Goal: Task Accomplishment & Management: Complete application form

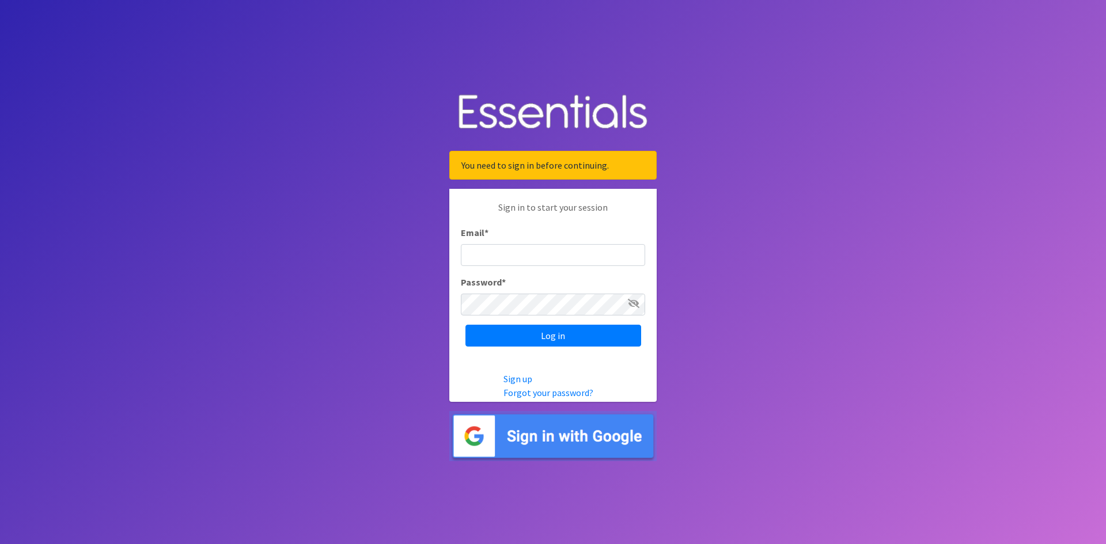
type input "[EMAIL_ADDRESS][DOMAIN_NAME]"
click at [518, 340] on input "Log in" at bounding box center [553, 336] width 176 height 22
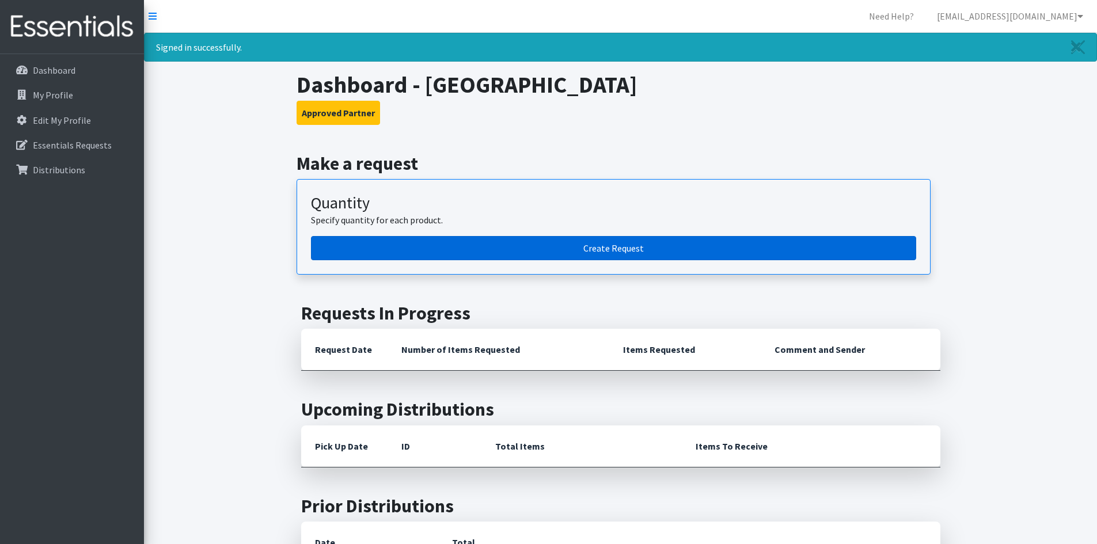
click at [610, 252] on link "Create Request" at bounding box center [613, 248] width 605 height 24
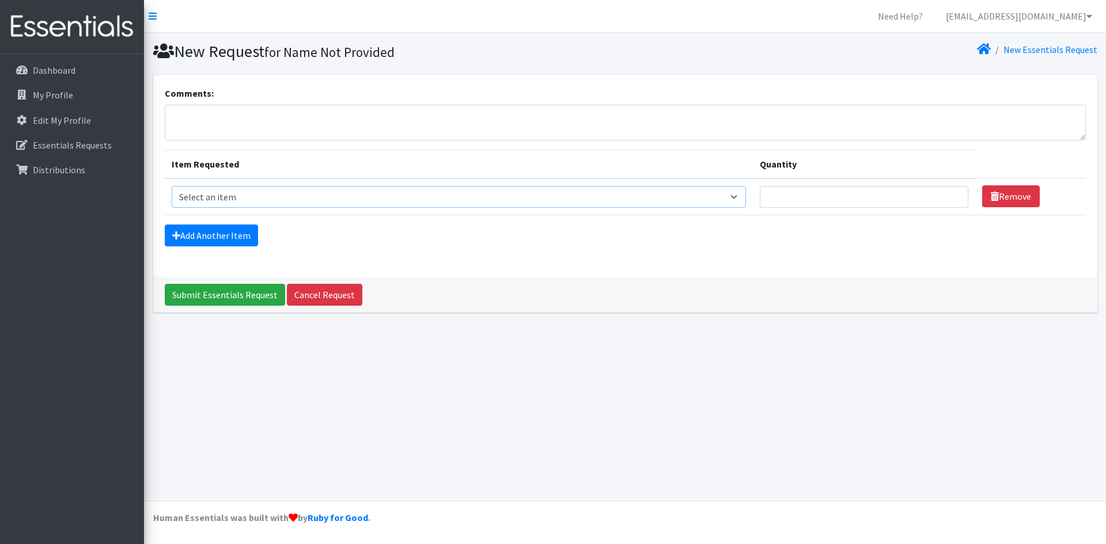
click at [219, 194] on select "Select an item Adult Briefs (Large/X-Large) Adult Briefs (Medium/Large) Adult B…" at bounding box center [459, 197] width 574 height 22
select select "4558"
click at [172, 186] on select "Select an item Adult Briefs (Large/X-Large) Adult Briefs (Medium/Large) Adult B…" at bounding box center [459, 197] width 574 height 22
click at [828, 205] on input "Quantity" at bounding box center [864, 197] width 209 height 22
type input "50"
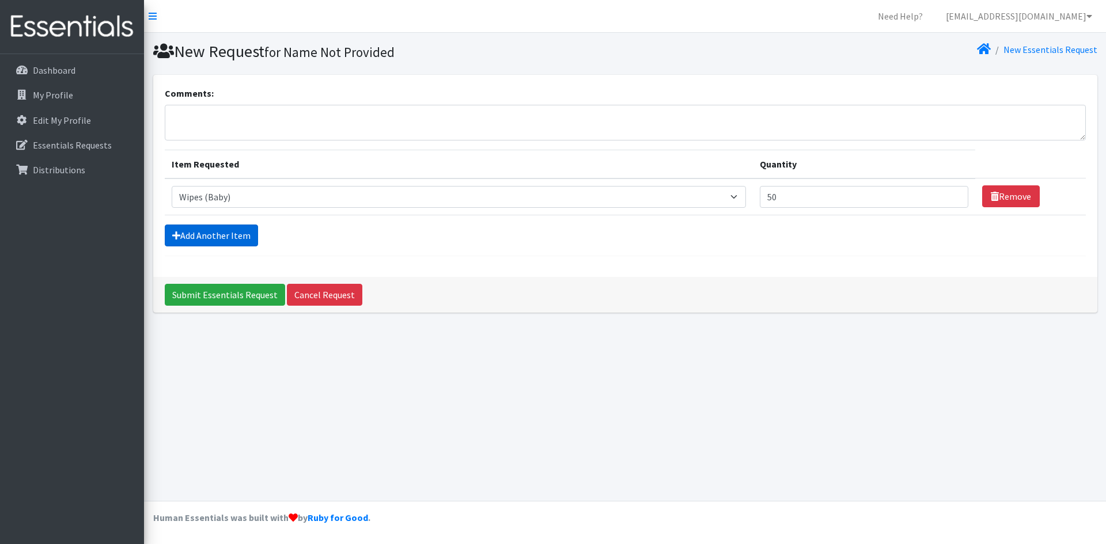
click at [188, 241] on link "Add Another Item" at bounding box center [211, 236] width 93 height 22
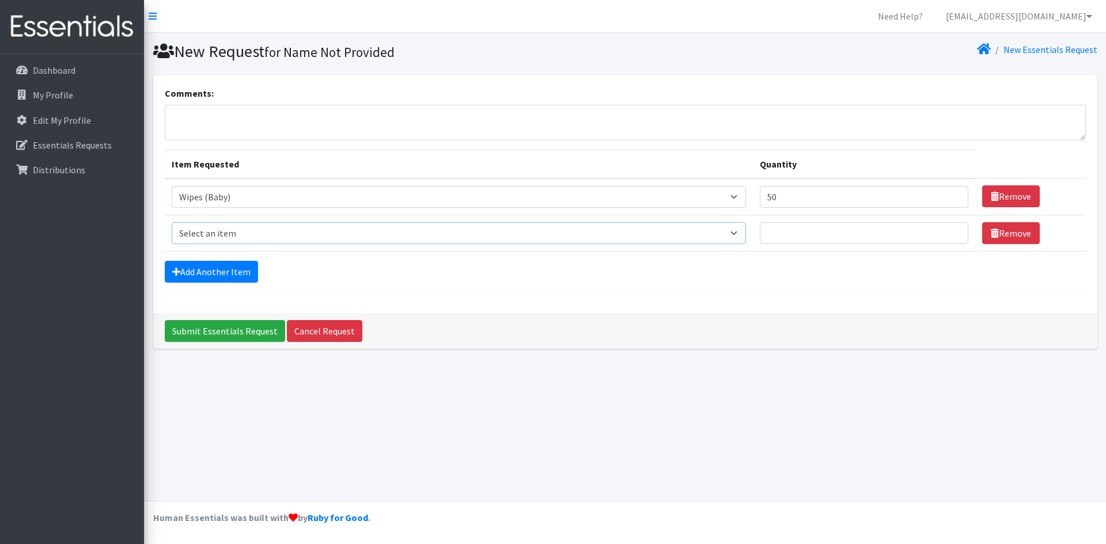
click at [182, 241] on select "Select an item Adult Briefs (Large/X-Large) Adult Briefs (Medium/Large) Adult B…" at bounding box center [459, 233] width 574 height 22
select select "4549"
click at [172, 222] on select "Select an item Adult Briefs (Large/X-Large) Adult Briefs (Medium/Large) Adult B…" at bounding box center [459, 233] width 574 height 22
click at [836, 245] on td "Quantity" at bounding box center [864, 233] width 223 height 36
click at [837, 240] on input "Quantity" at bounding box center [864, 233] width 209 height 22
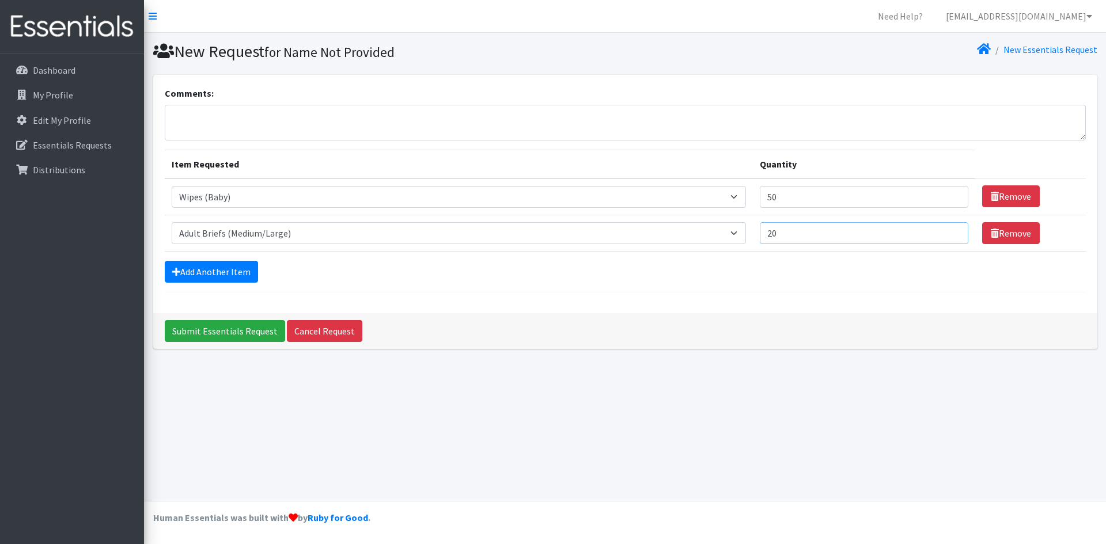
type input "20"
click at [266, 236] on select "Select an item Adult Briefs (Large/X-Large) Adult Briefs (Medium/Large) Adult B…" at bounding box center [459, 233] width 574 height 22
click at [326, 126] on textarea "Comments:" at bounding box center [625, 123] width 921 height 36
click at [815, 234] on input "20" at bounding box center [864, 233] width 209 height 22
click at [185, 267] on link "Add Another Item" at bounding box center [211, 272] width 93 height 22
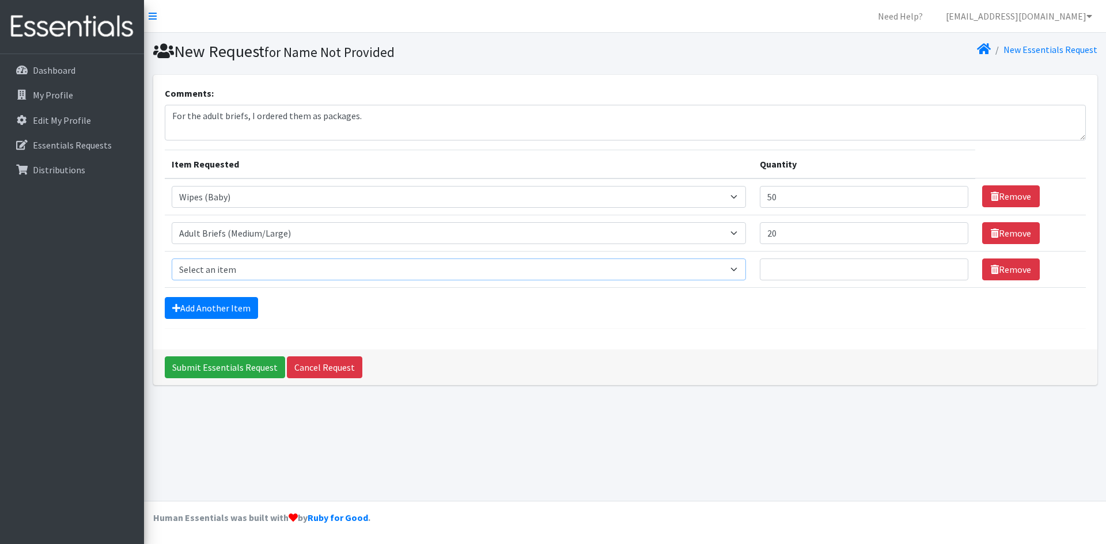
click at [185, 267] on select "Select an item Adult Briefs (Large/X-Large) Adult Briefs (Medium/Large) Adult B…" at bounding box center [459, 270] width 574 height 22
click at [808, 54] on div "New Essentials Request" at bounding box center [863, 51] width 476 height 20
click at [365, 116] on textarea "For the adult briefs, I ordered them as packages." at bounding box center [625, 123] width 921 height 36
type textarea "For the adult briefs, I ordered them as packages. I am not sure how many each p…"
click at [321, 276] on select "Select an item Adult Briefs (Large/X-Large) Adult Briefs (Medium/Large) Adult B…" at bounding box center [459, 270] width 574 height 22
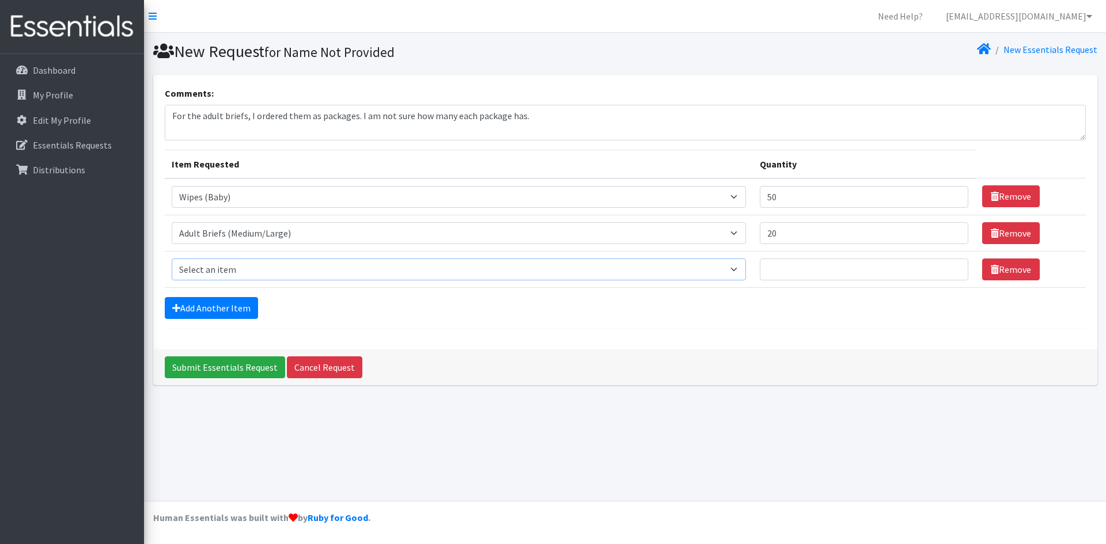
select select "4544"
click at [172, 259] on select "Select an item Adult Briefs (Large/X-Large) Adult Briefs (Medium/Large) Adult B…" at bounding box center [459, 270] width 574 height 22
click at [814, 274] on input "Quantity" at bounding box center [864, 270] width 209 height 22
type input "20"
click at [237, 307] on link "Add Another Item" at bounding box center [211, 308] width 93 height 22
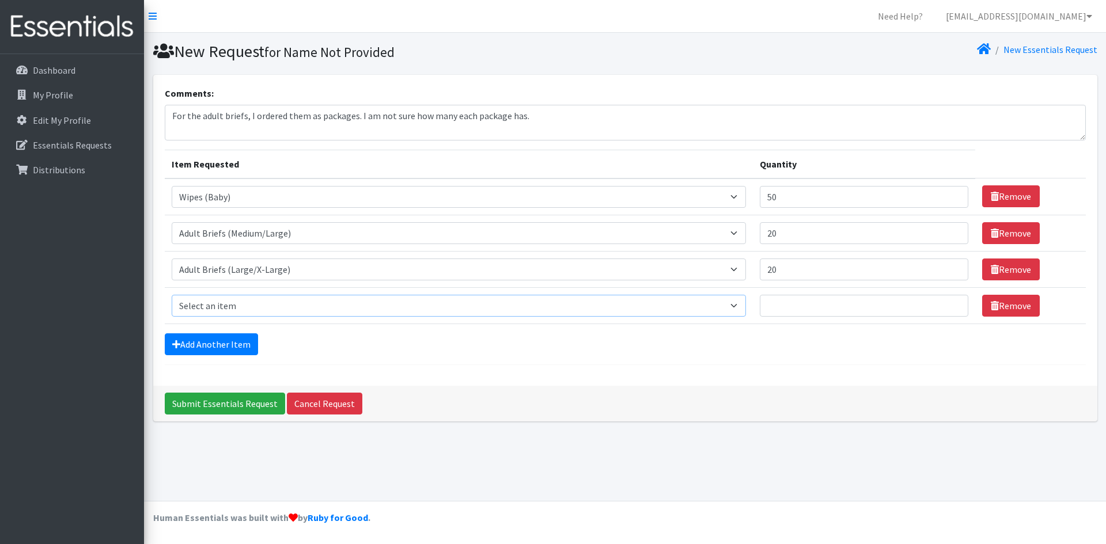
click at [237, 307] on select "Select an item Adult Briefs (Large/X-Large) Adult Briefs (Medium/Large) Adult B…" at bounding box center [459, 306] width 574 height 22
select select "4566"
click at [172, 295] on select "Select an item Adult Briefs (Large/X-Large) Adult Briefs (Medium/Large) Adult B…" at bounding box center [459, 306] width 574 height 22
click at [866, 305] on input "Quantity" at bounding box center [864, 306] width 209 height 22
type input "500"
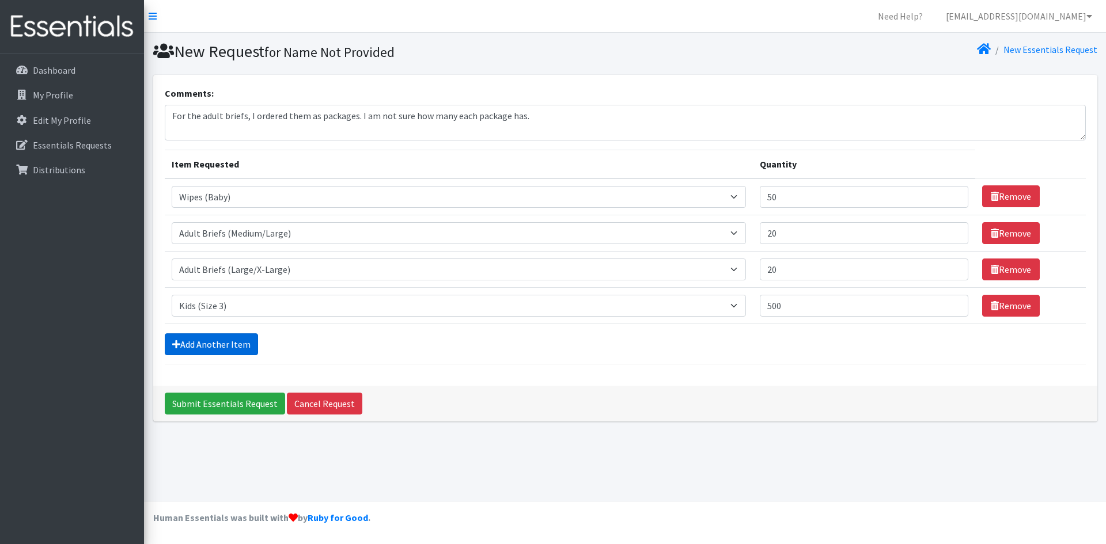
click at [194, 339] on link "Add Another Item" at bounding box center [211, 344] width 93 height 22
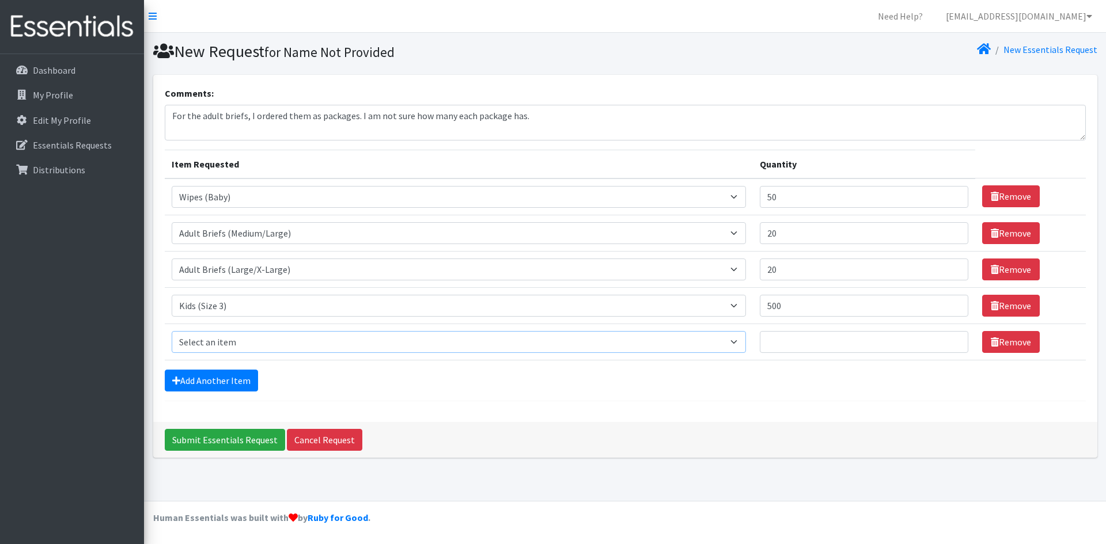
click at [218, 340] on select "Select an item Adult Briefs (Large/X-Large) Adult Briefs (Medium/Large) Adult B…" at bounding box center [459, 342] width 574 height 22
select select "4567"
click at [172, 331] on select "Select an item Adult Briefs (Large/X-Large) Adult Briefs (Medium/Large) Adult B…" at bounding box center [459, 342] width 574 height 22
drag, startPoint x: 856, startPoint y: 361, endPoint x: 856, endPoint y: 354, distance: 6.4
click at [856, 359] on form "Comments: For the adult briefs, I ordered them as packages. I am not sure how m…" at bounding box center [625, 243] width 921 height 315
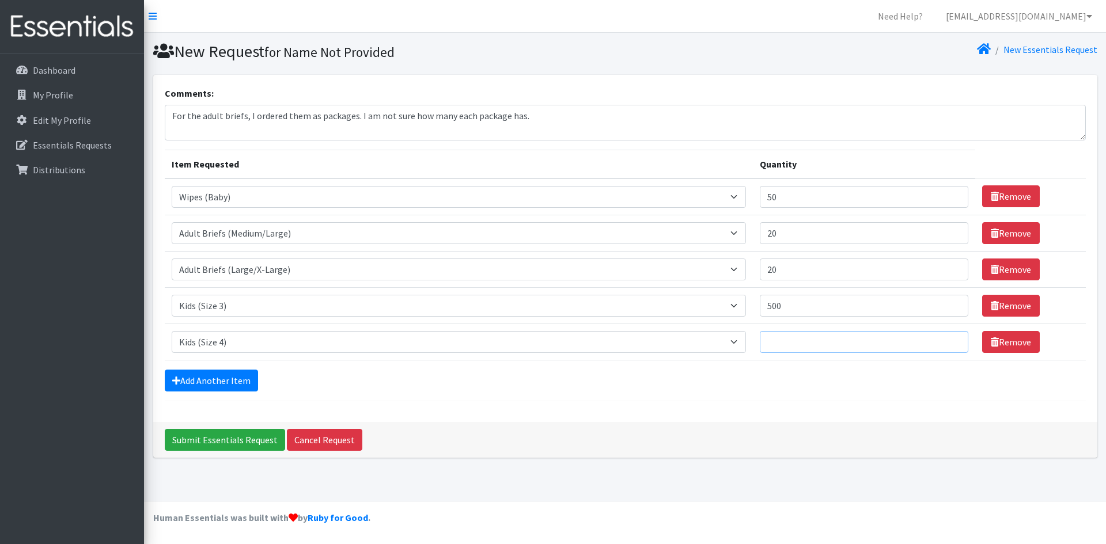
click at [845, 342] on input "Quantity" at bounding box center [864, 342] width 209 height 22
type input "500"
click at [209, 382] on link "Add Another Item" at bounding box center [211, 381] width 93 height 22
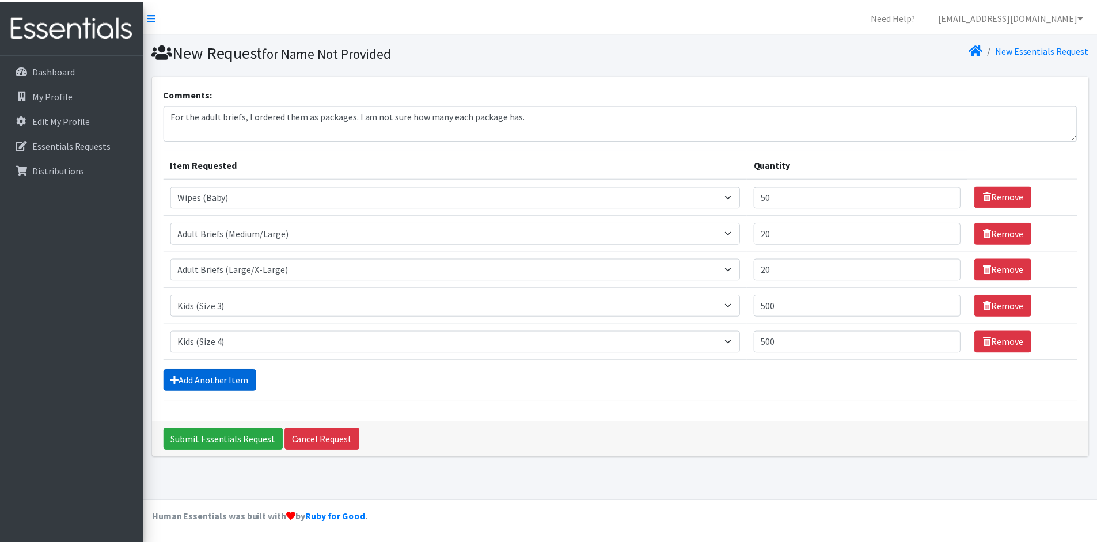
scroll to position [2, 0]
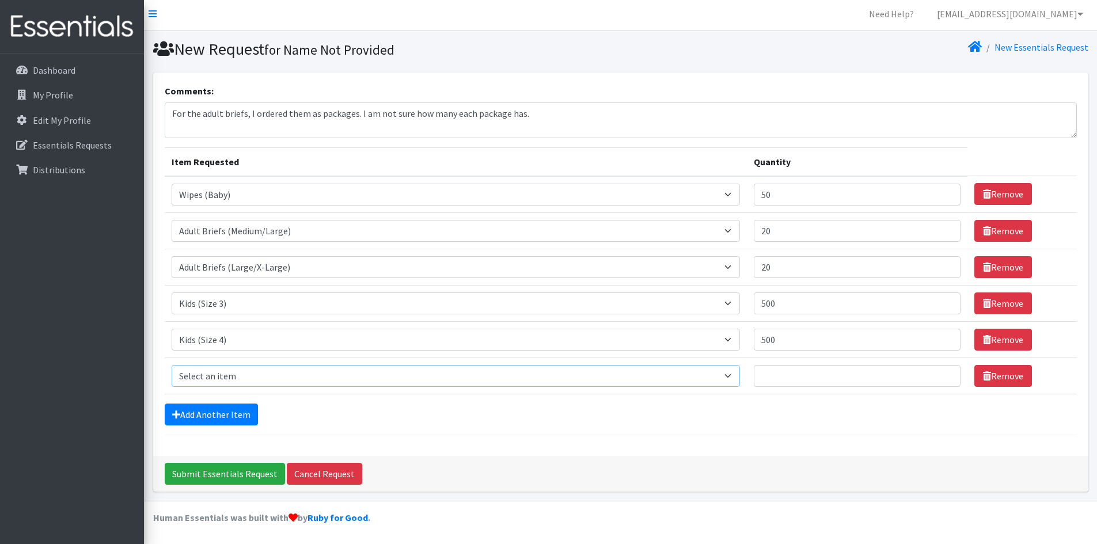
click at [227, 367] on select "Select an item Adult Briefs (Large/X-Large) Adult Briefs (Medium/Large) Adult B…" at bounding box center [456, 376] width 569 height 22
select select "4568"
click at [172, 365] on select "Select an item Adult Briefs (Large/X-Large) Adult Briefs (Medium/Large) Adult B…" at bounding box center [456, 376] width 569 height 22
click at [782, 362] on td "Quantity" at bounding box center [857, 376] width 221 height 36
click at [784, 386] on input "Quantity" at bounding box center [857, 376] width 207 height 22
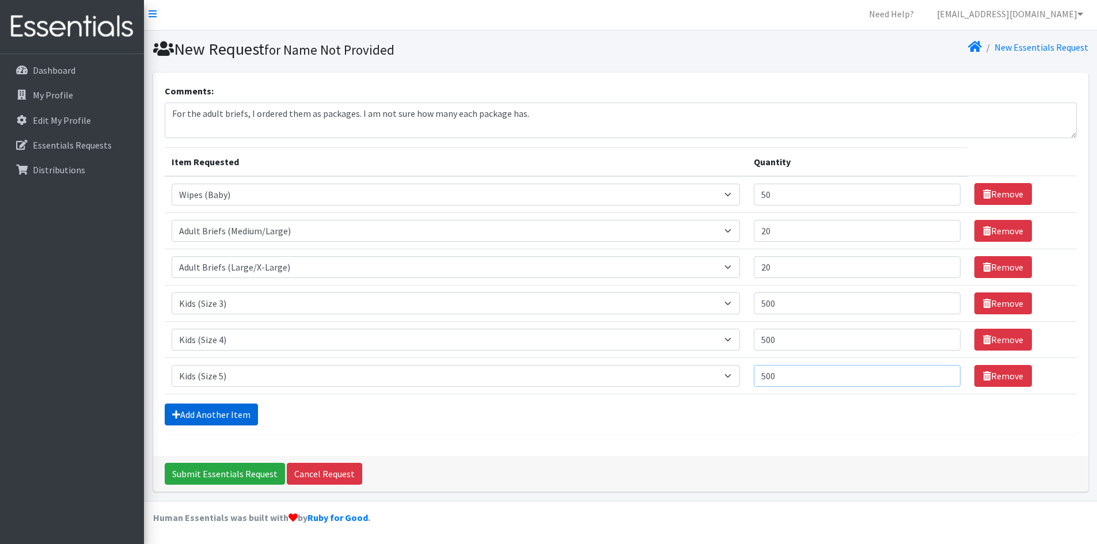
type input "500"
click at [248, 411] on link "Add Another Item" at bounding box center [211, 415] width 93 height 22
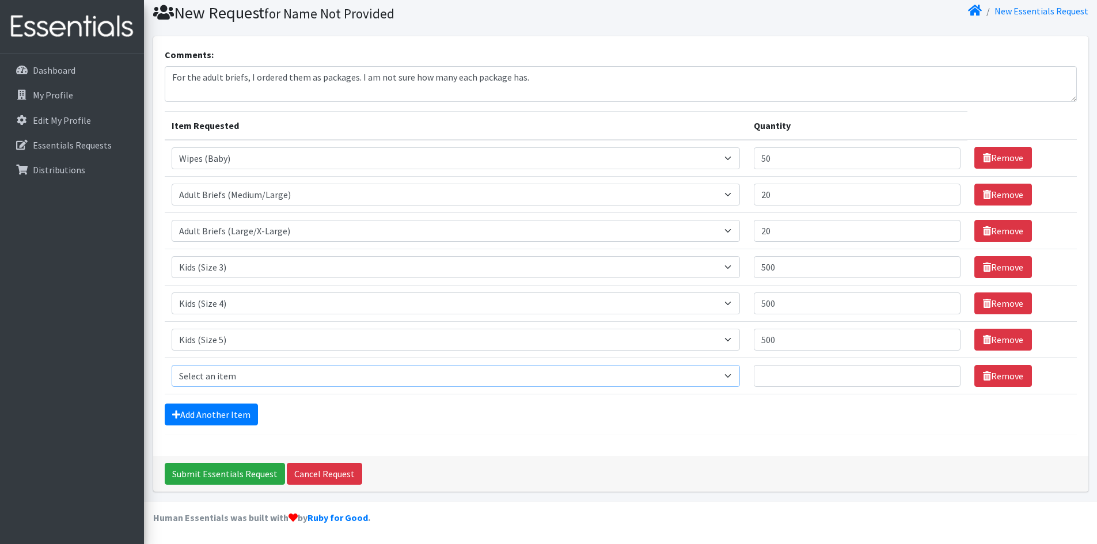
drag, startPoint x: 241, startPoint y: 367, endPoint x: 237, endPoint y: 374, distance: 7.8
click at [241, 367] on select "Select an item Adult Briefs (Large/X-Large) Adult Briefs (Medium/Large) Adult B…" at bounding box center [456, 376] width 569 height 22
select select "4572"
click at [172, 365] on select "Select an item Adult Briefs (Large/X-Large) Adult Briefs (Medium/Large) Adult B…" at bounding box center [456, 376] width 569 height 22
click at [783, 374] on input "Quantity" at bounding box center [857, 376] width 207 height 22
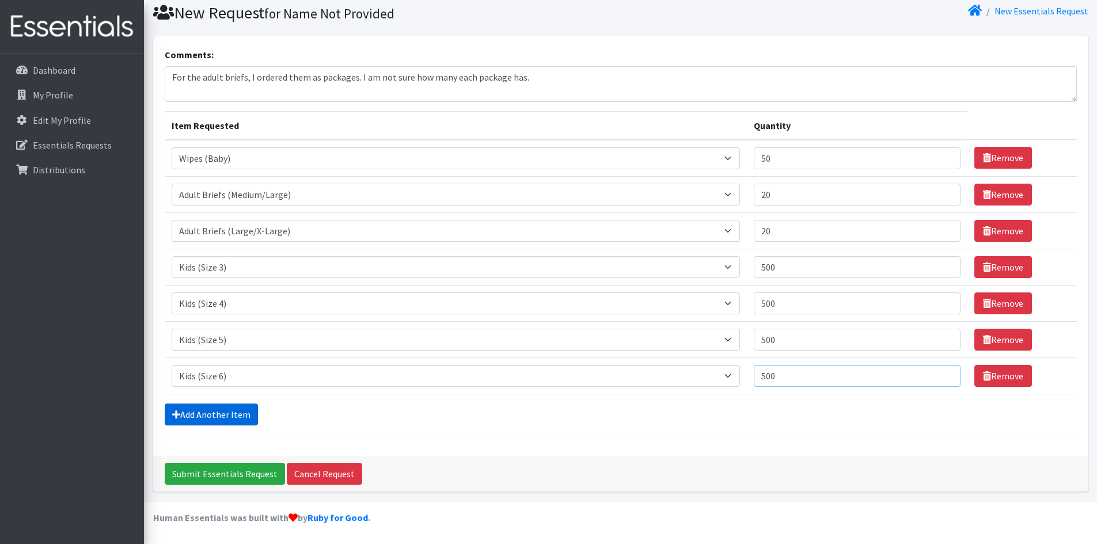
type input "500"
click at [249, 420] on link "Add Another Item" at bounding box center [211, 415] width 93 height 22
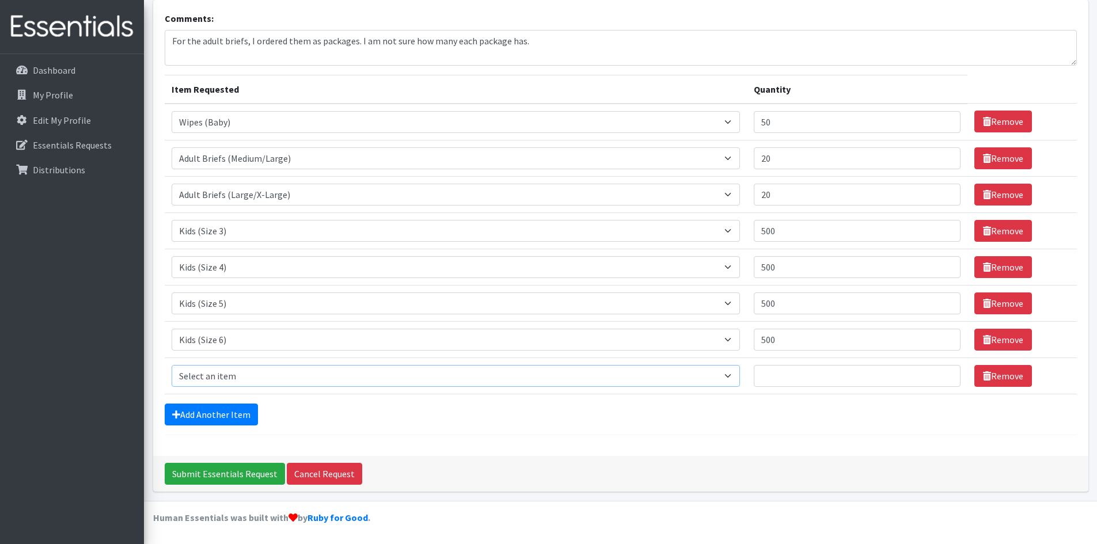
click at [253, 370] on select "Select an item Adult Briefs (Large/X-Large) Adult Briefs (Medium/Large) Adult B…" at bounding box center [456, 376] width 569 height 22
select select "13208"
click at [172, 365] on select "Select an item Adult Briefs (Large/X-Large) Adult Briefs (Medium/Large) Adult B…" at bounding box center [456, 376] width 569 height 22
click at [837, 379] on input "Quantity" at bounding box center [857, 376] width 207 height 22
type input "500"
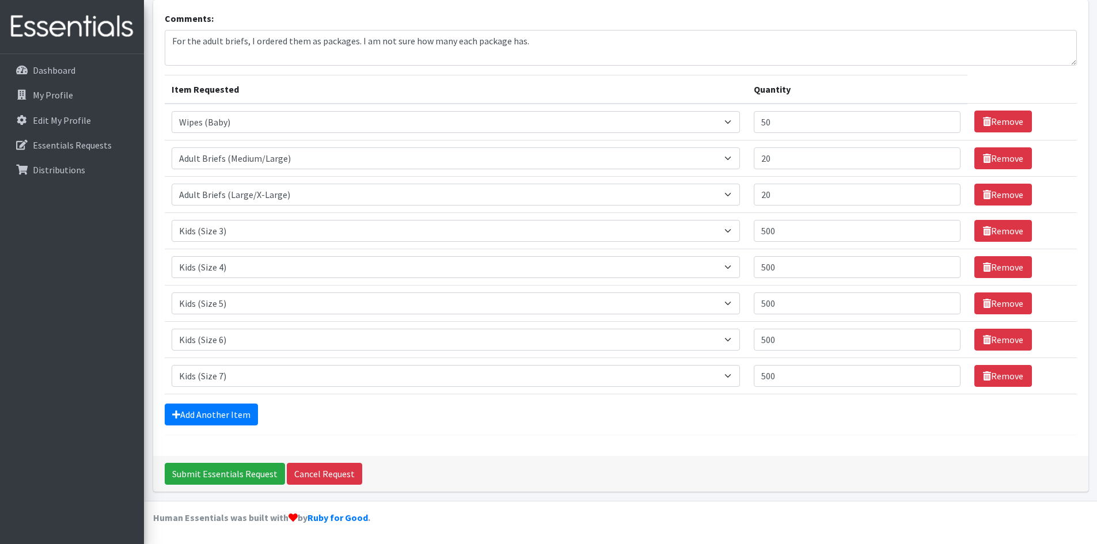
click at [829, 471] on div "Submit Essentials Request Cancel Request" at bounding box center [620, 474] width 935 height 36
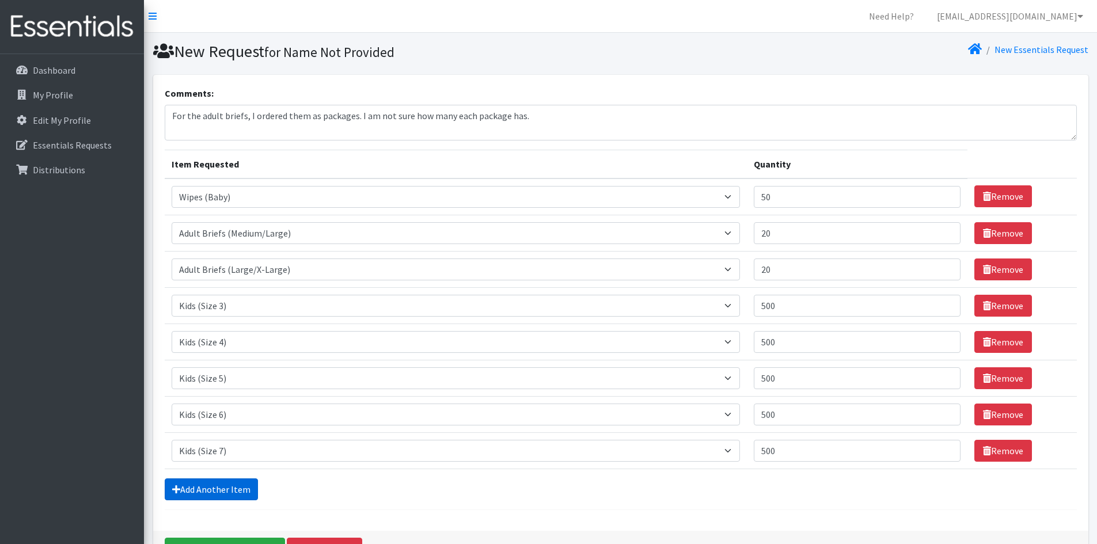
click at [198, 488] on link "Add Another Item" at bounding box center [211, 490] width 93 height 22
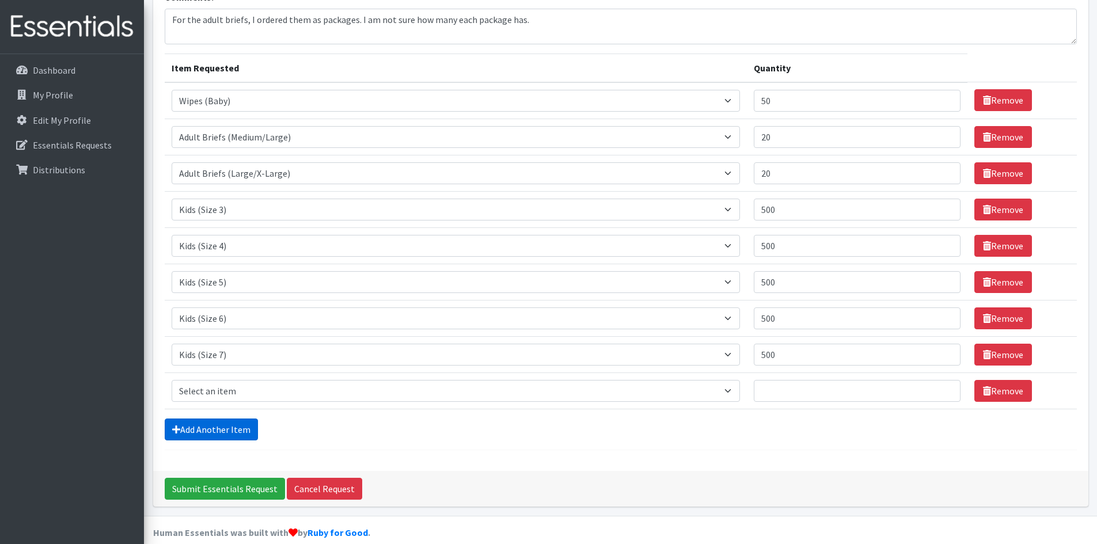
scroll to position [111, 0]
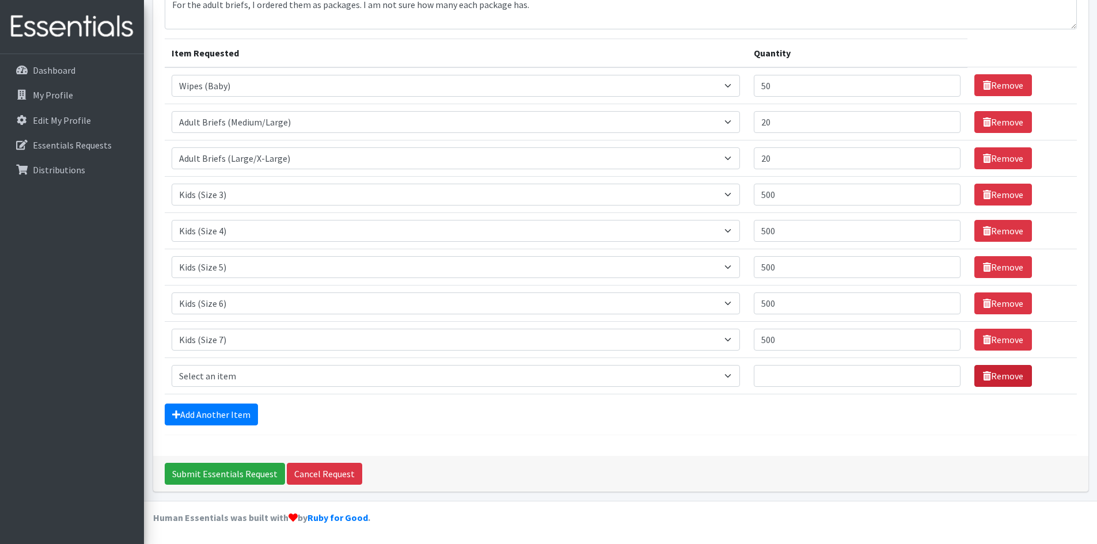
click at [990, 380] on link "Remove" at bounding box center [1004, 376] width 58 height 22
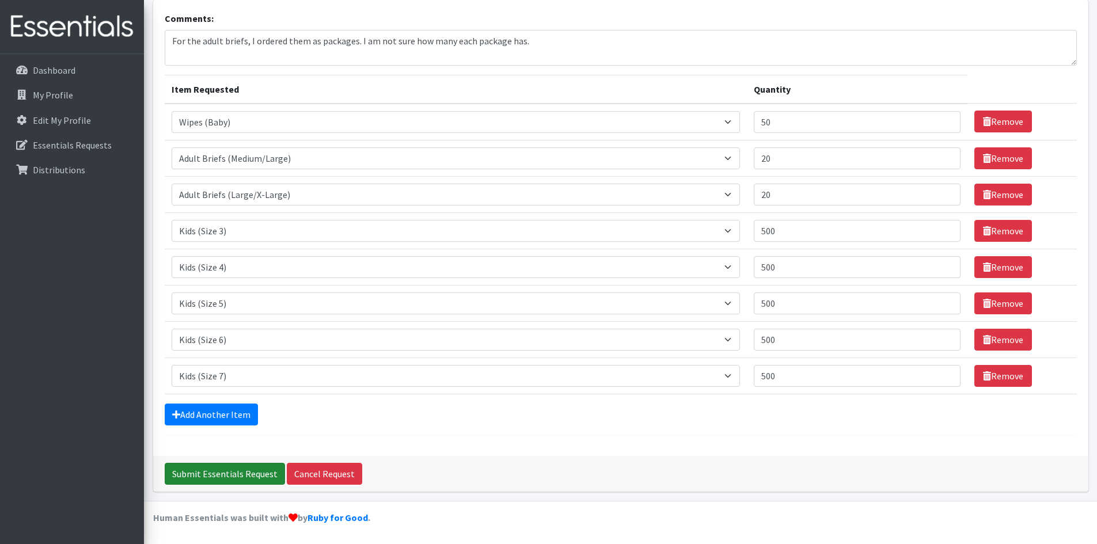
click at [242, 472] on input "Submit Essentials Request" at bounding box center [225, 474] width 120 height 22
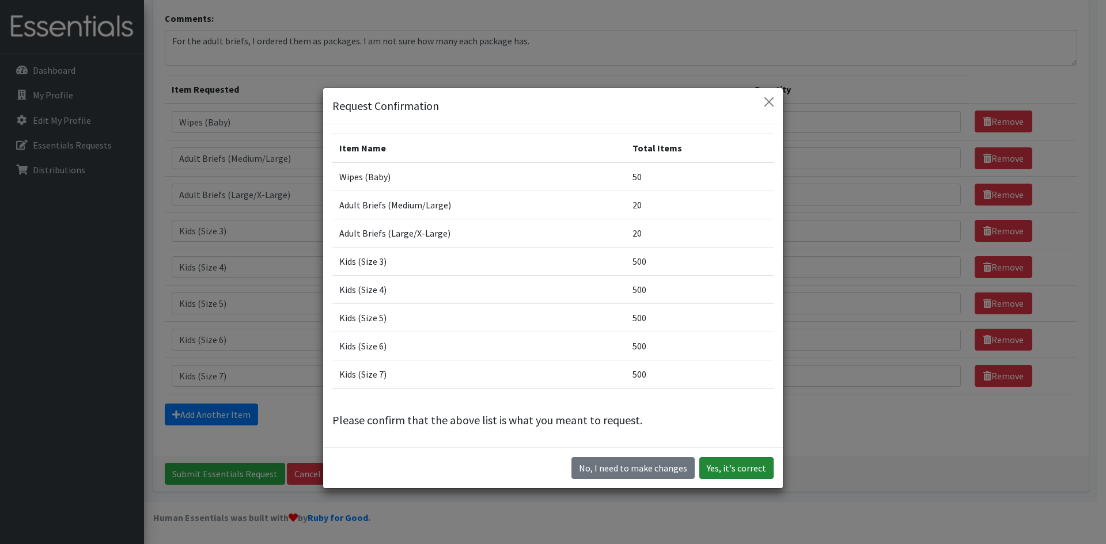
click at [718, 465] on button "Yes, it's correct" at bounding box center [736, 468] width 74 height 22
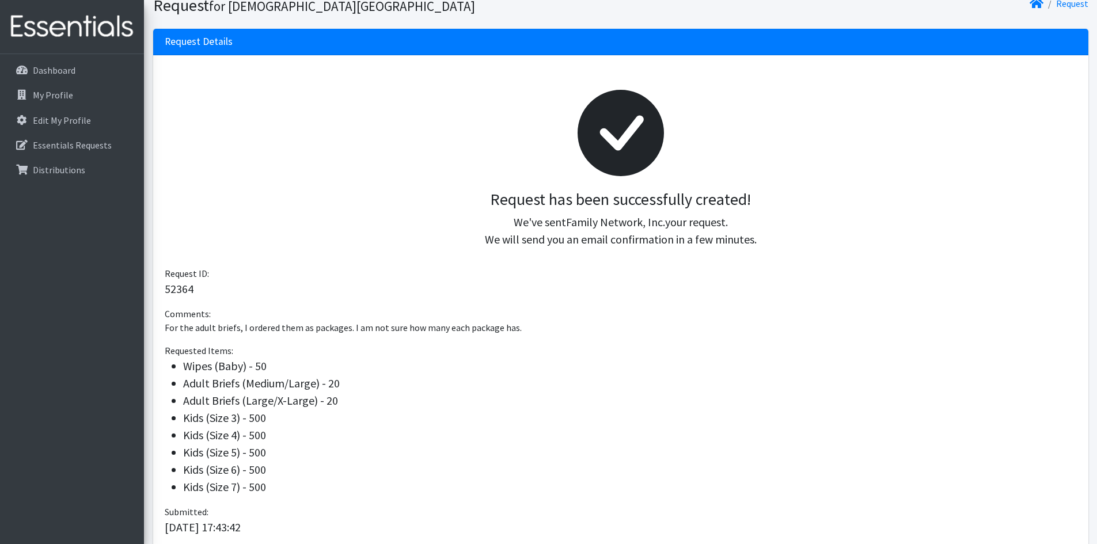
scroll to position [180, 0]
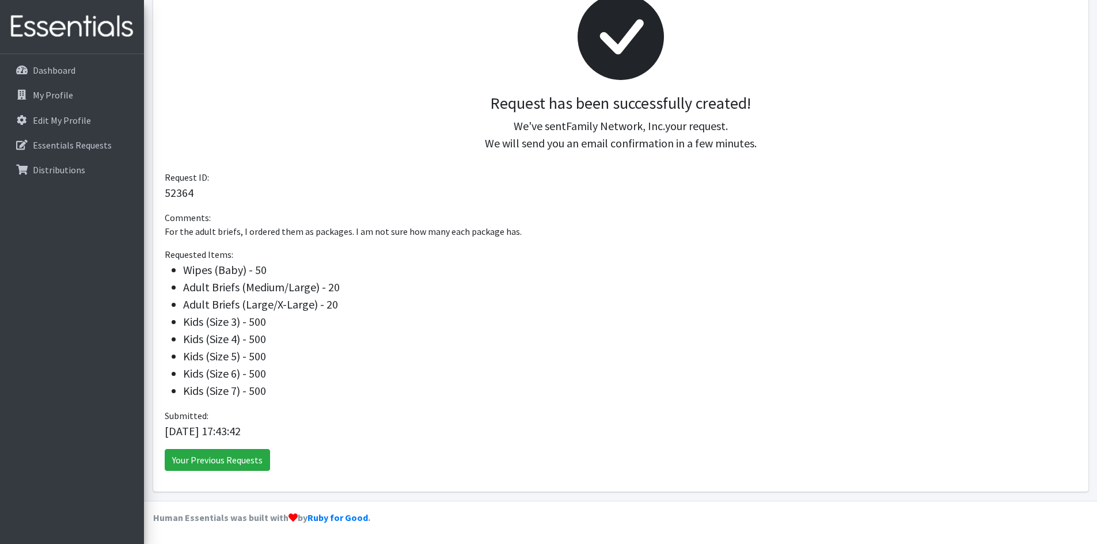
click at [74, 58] on div "Dashboard My Profile Edit My Profile Essentials Requests Distributions" at bounding box center [72, 309] width 144 height 511
click at [74, 71] on p "Dashboard" at bounding box center [54, 71] width 43 height 12
